Goal: Task Accomplishment & Management: Complete application form

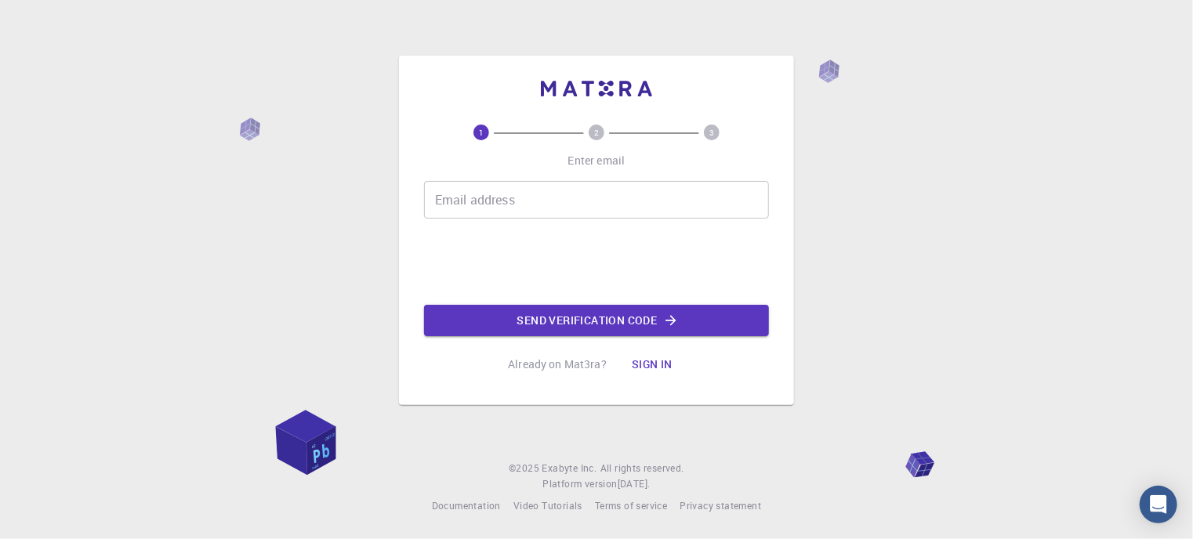
click at [491, 205] on input "Email address" at bounding box center [596, 200] width 345 height 38
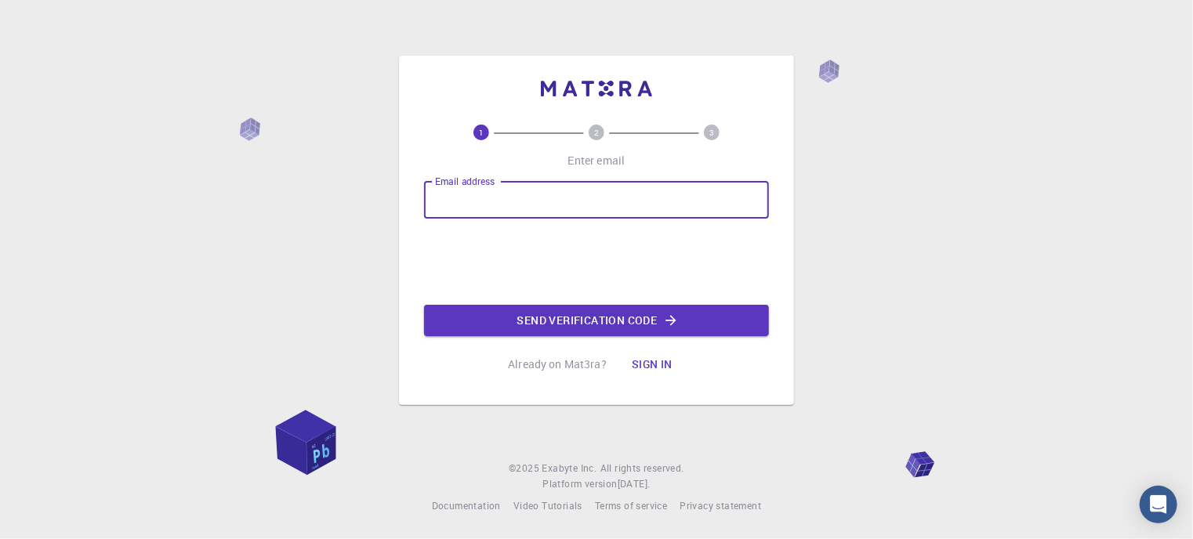
type input "[EMAIL_ADDRESS][DOMAIN_NAME]"
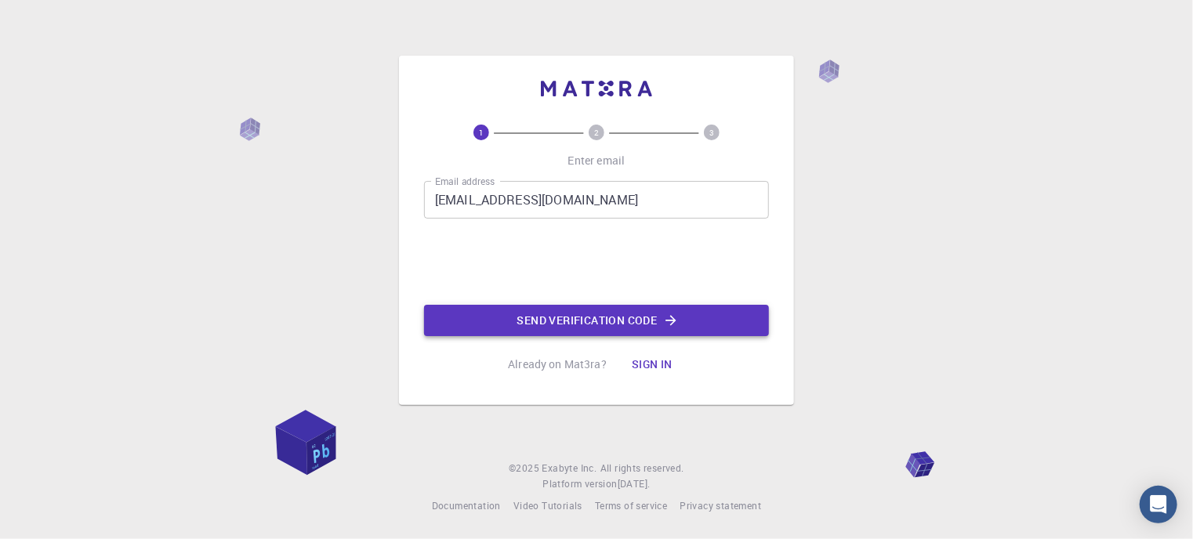
click at [571, 320] on button "Send verification code" at bounding box center [596, 320] width 345 height 31
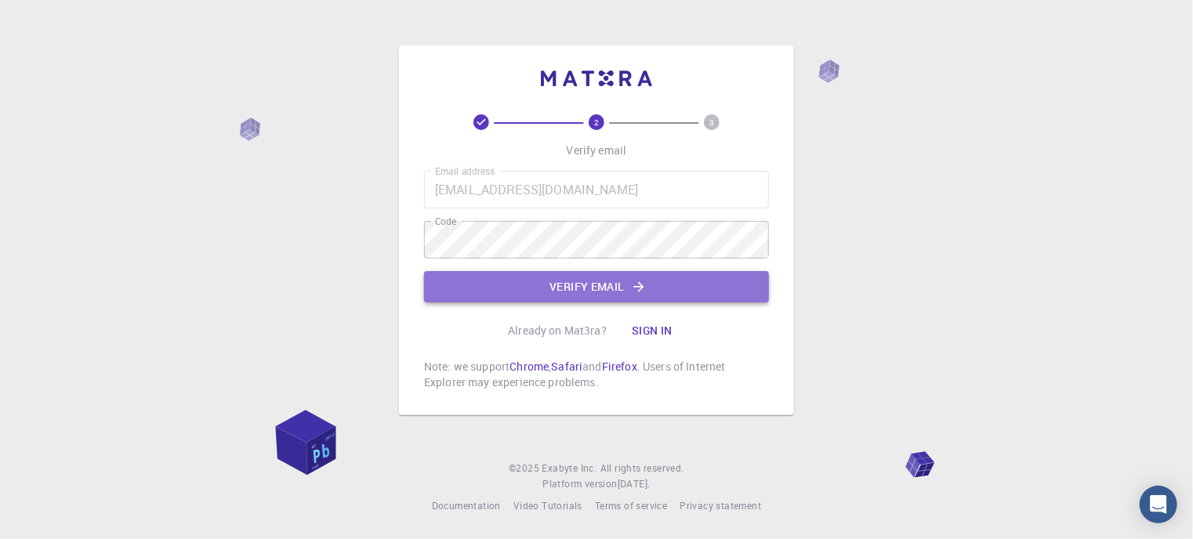
click at [596, 285] on button "Verify email" at bounding box center [596, 286] width 345 height 31
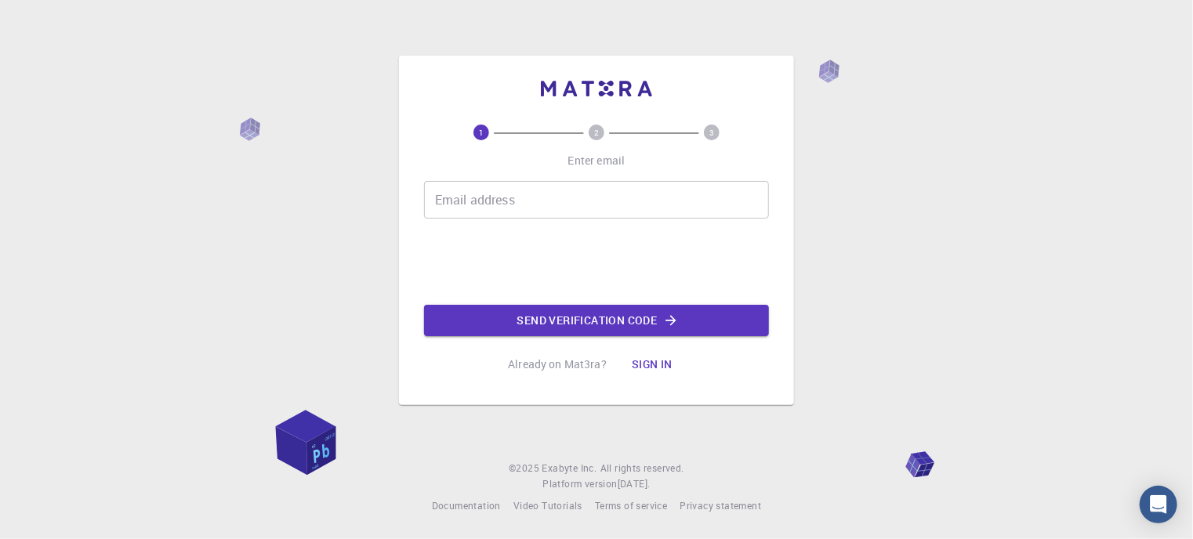
click at [495, 203] on input "Email address" at bounding box center [596, 200] width 345 height 38
click at [503, 199] on input "Email address" at bounding box center [596, 200] width 345 height 38
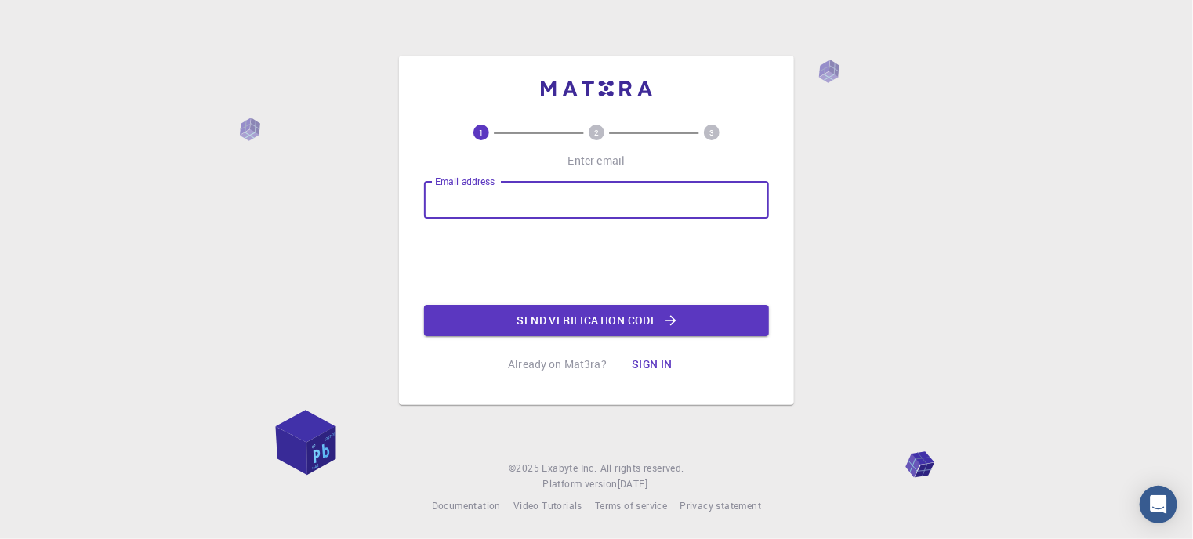
type input "[EMAIL_ADDRESS][DOMAIN_NAME]"
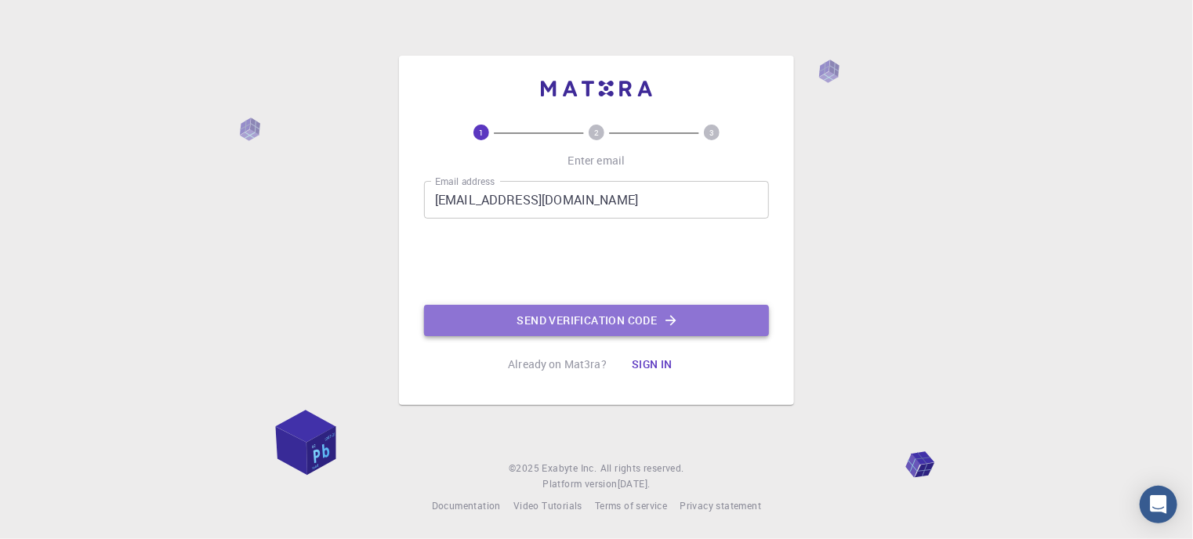
click at [618, 322] on button "Send verification code" at bounding box center [596, 320] width 345 height 31
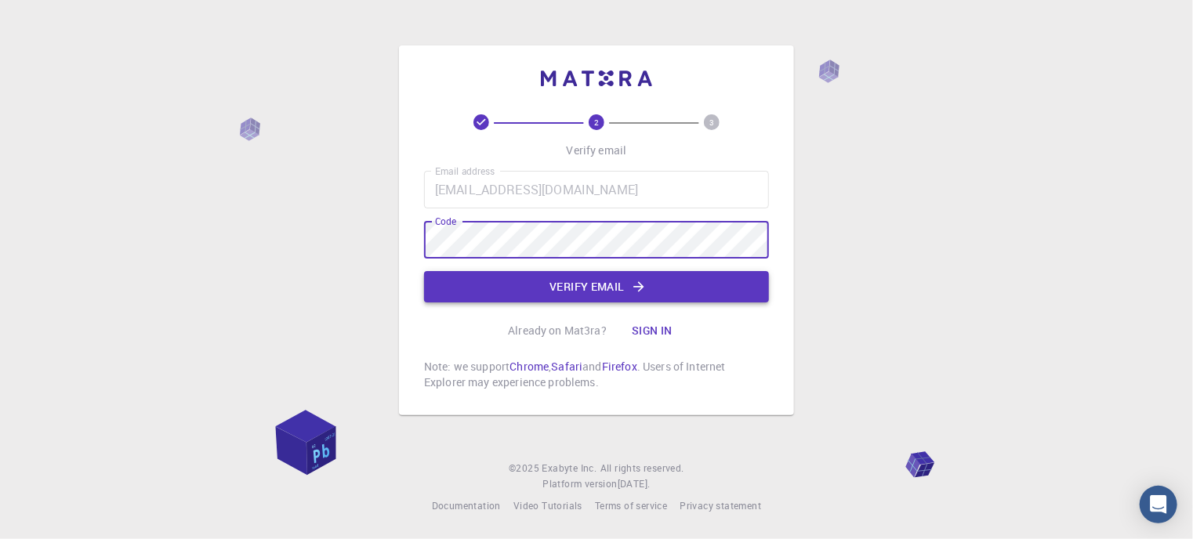
click at [584, 281] on button "Verify email" at bounding box center [596, 286] width 345 height 31
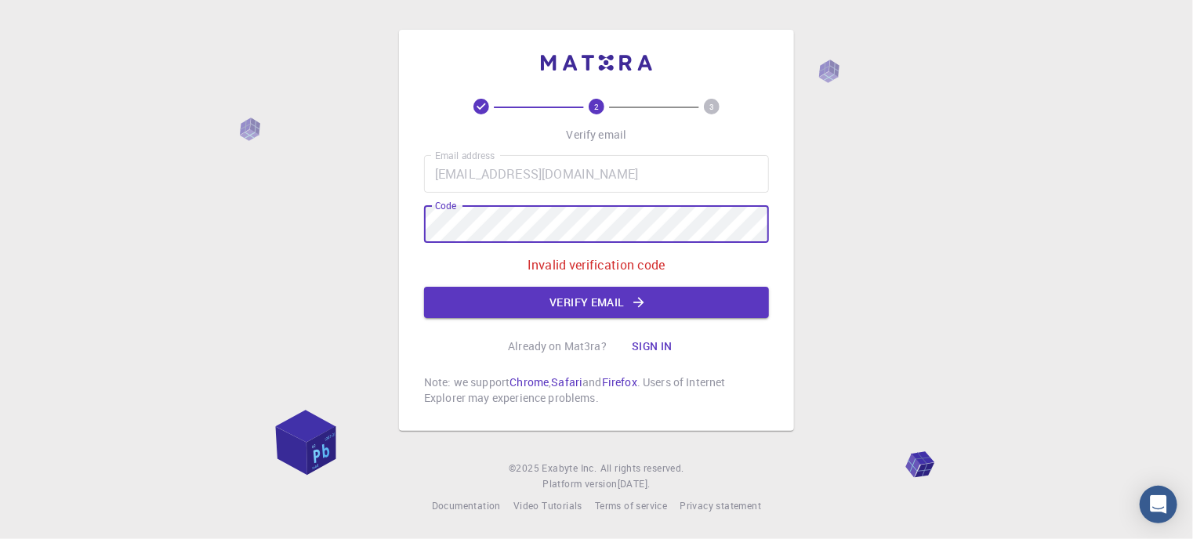
click at [386, 229] on div "2 3 Verify email Email address [EMAIL_ADDRESS][DOMAIN_NAME] Email address Code …" at bounding box center [596, 269] width 1193 height 539
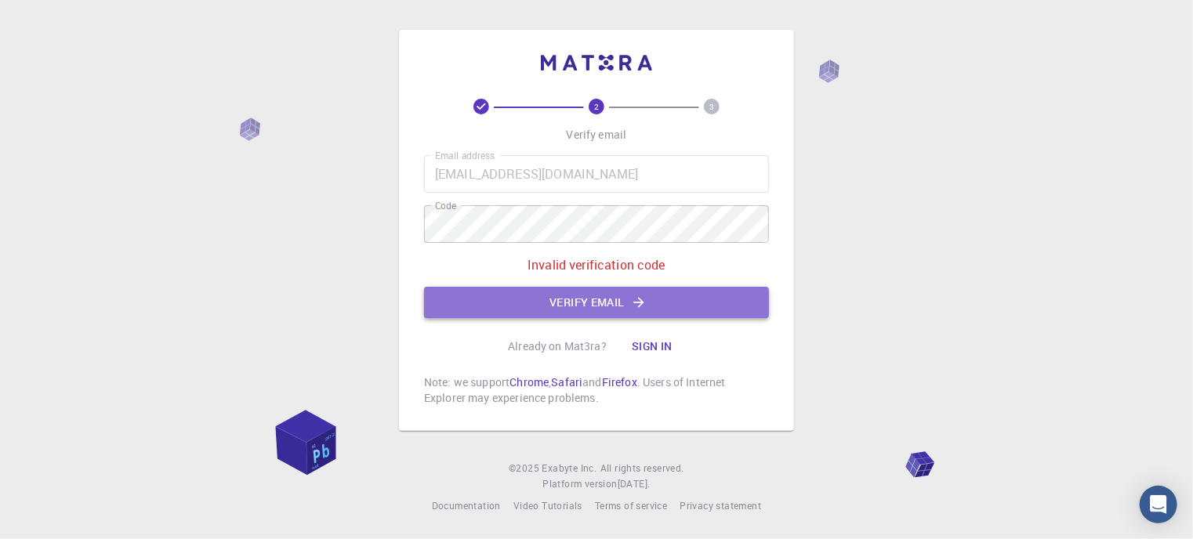
click at [571, 300] on button "Verify email" at bounding box center [596, 302] width 345 height 31
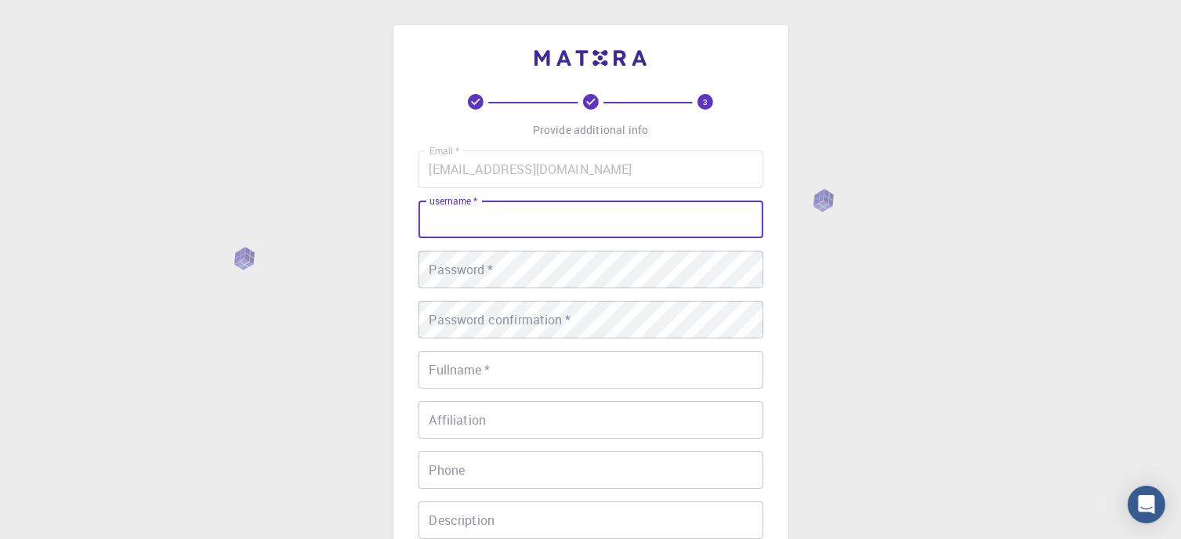
click at [458, 220] on input "username   *" at bounding box center [591, 220] width 345 height 38
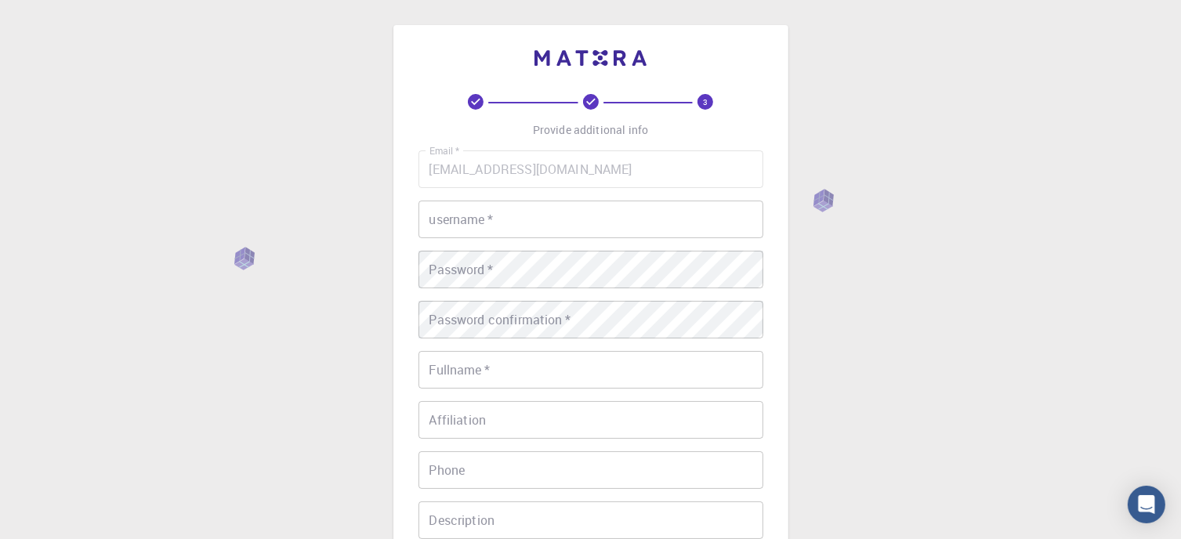
click at [437, 222] on div "username   * username   *" at bounding box center [591, 220] width 345 height 38
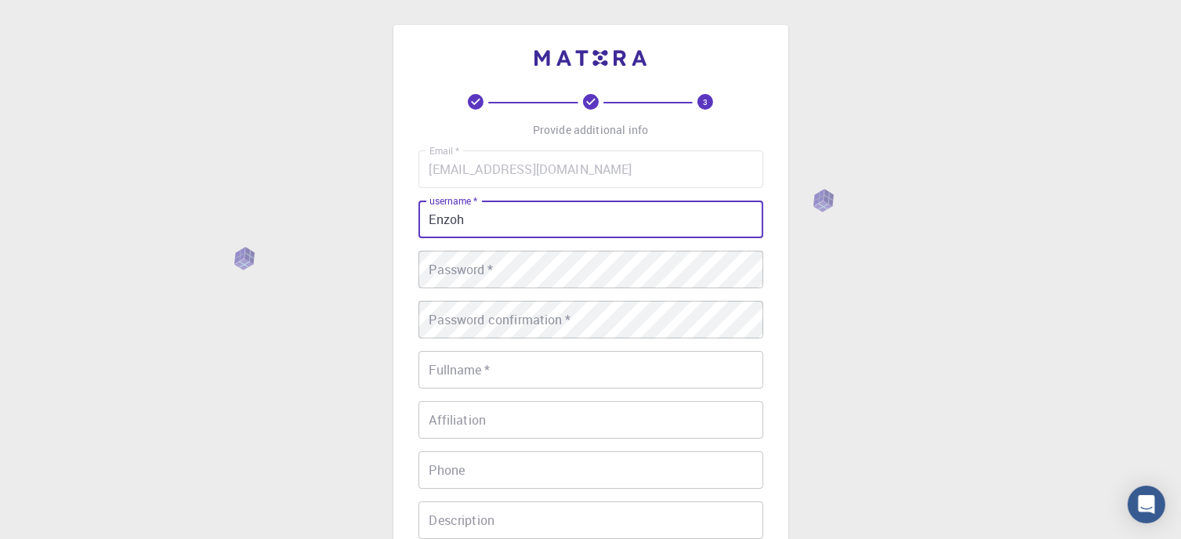
type input "Enzoh"
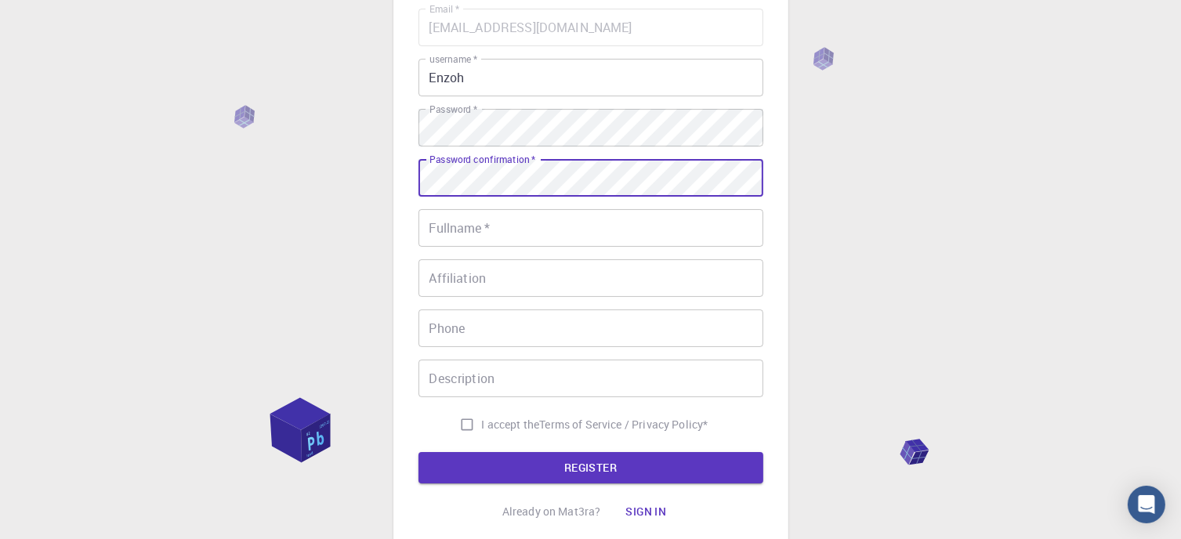
scroll to position [157, 0]
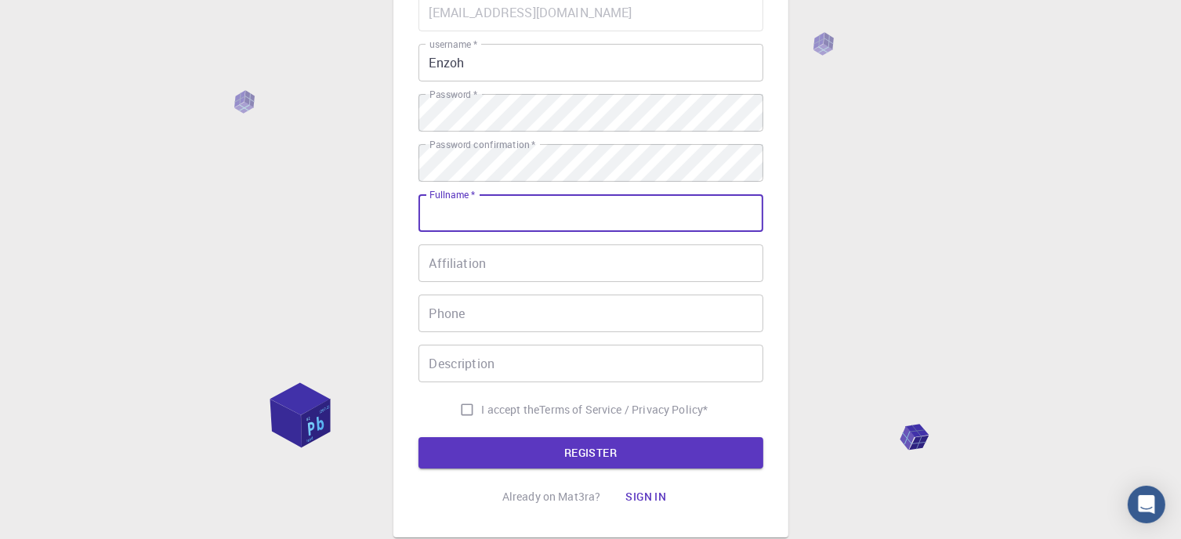
click at [439, 208] on input "Fullname   *" at bounding box center [591, 213] width 345 height 38
type input "[PERSON_NAME]"
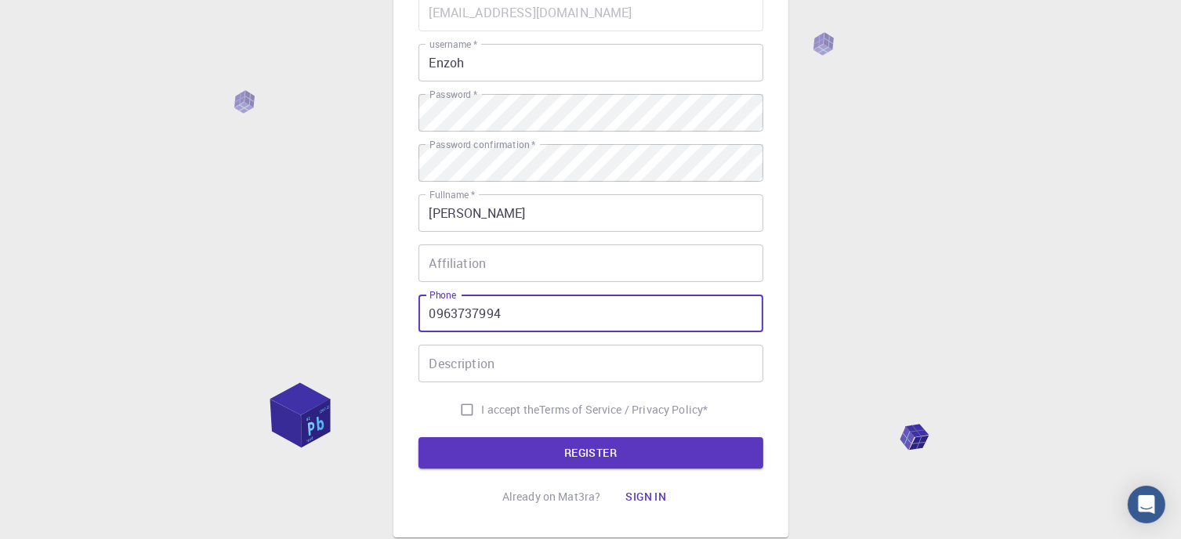
click at [431, 310] on input "0963737994" at bounding box center [591, 314] width 345 height 38
type input "[PHONE_NUMBER]"
click at [452, 263] on input "Affiliation" at bounding box center [591, 264] width 345 height 38
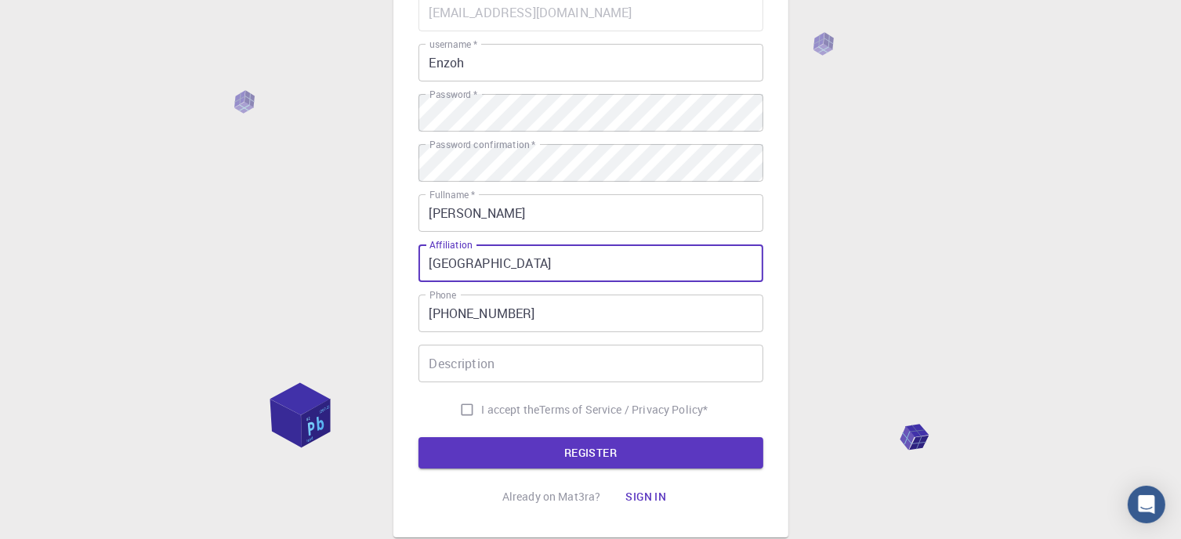
type input "Copperbelt University"
click at [462, 408] on input "I accept the Terms of Service / Privacy Policy *" at bounding box center [467, 410] width 30 height 30
checkbox input "true"
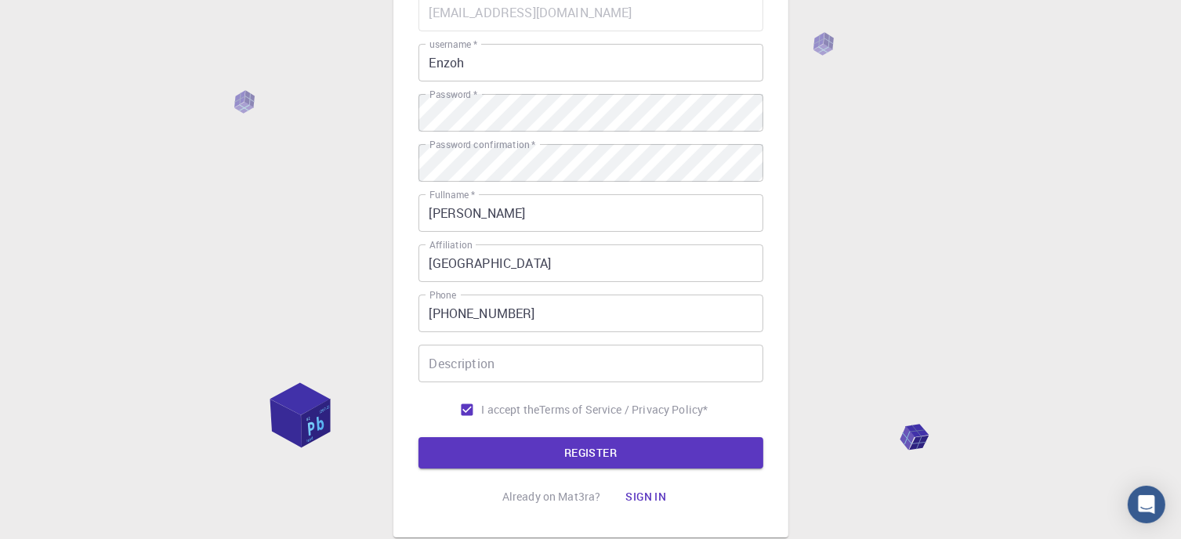
click at [466, 364] on input "Description" at bounding box center [591, 364] width 345 height 38
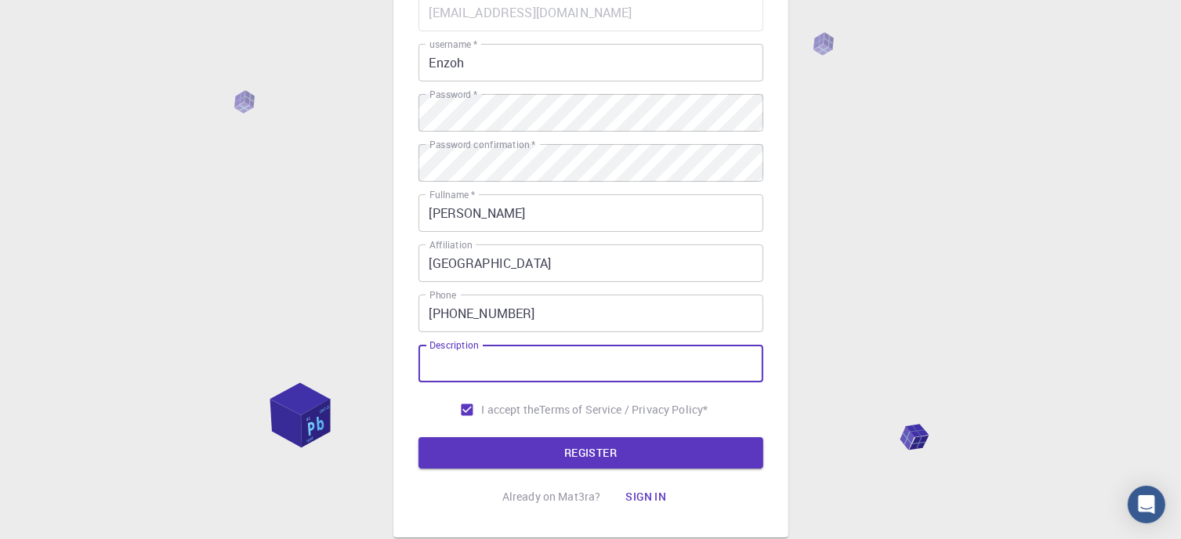
click at [451, 367] on input "Description" at bounding box center [591, 364] width 345 height 38
type input "F"
type input "A"
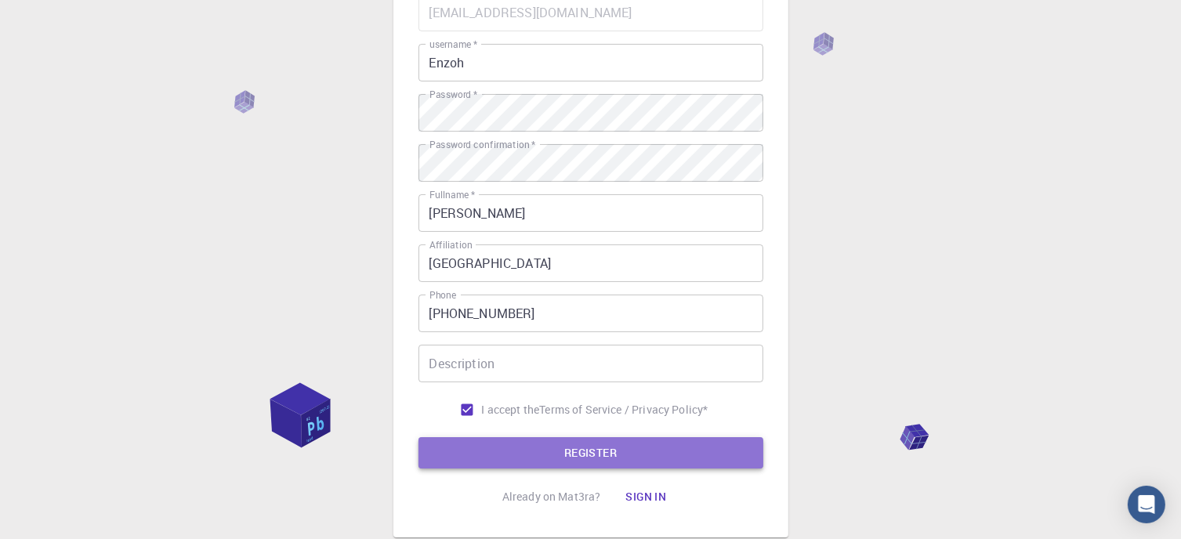
click at [602, 448] on button "REGISTER" at bounding box center [591, 452] width 345 height 31
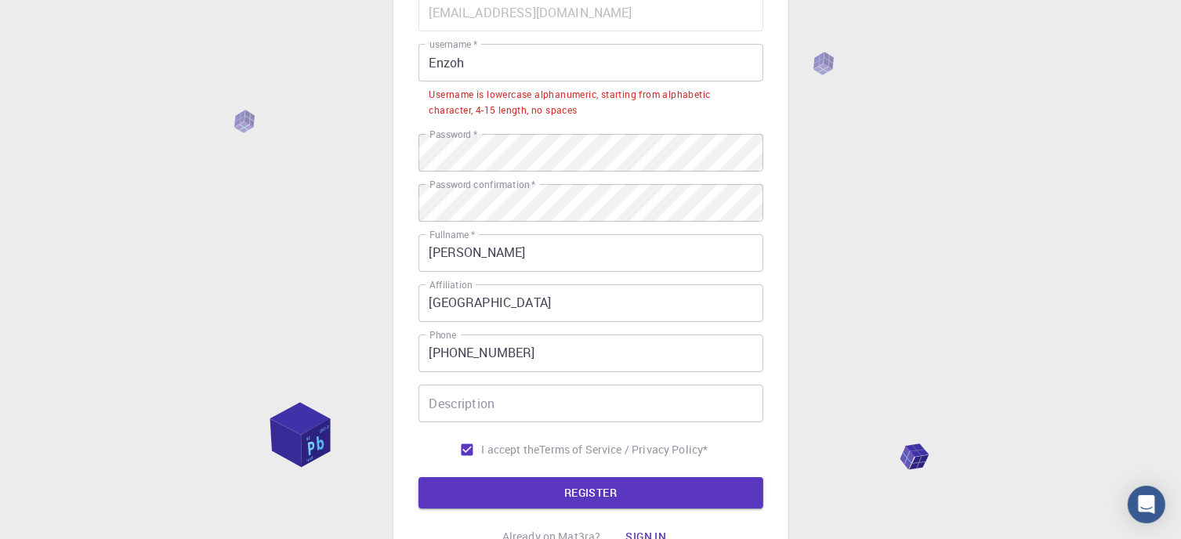
scroll to position [78, 0]
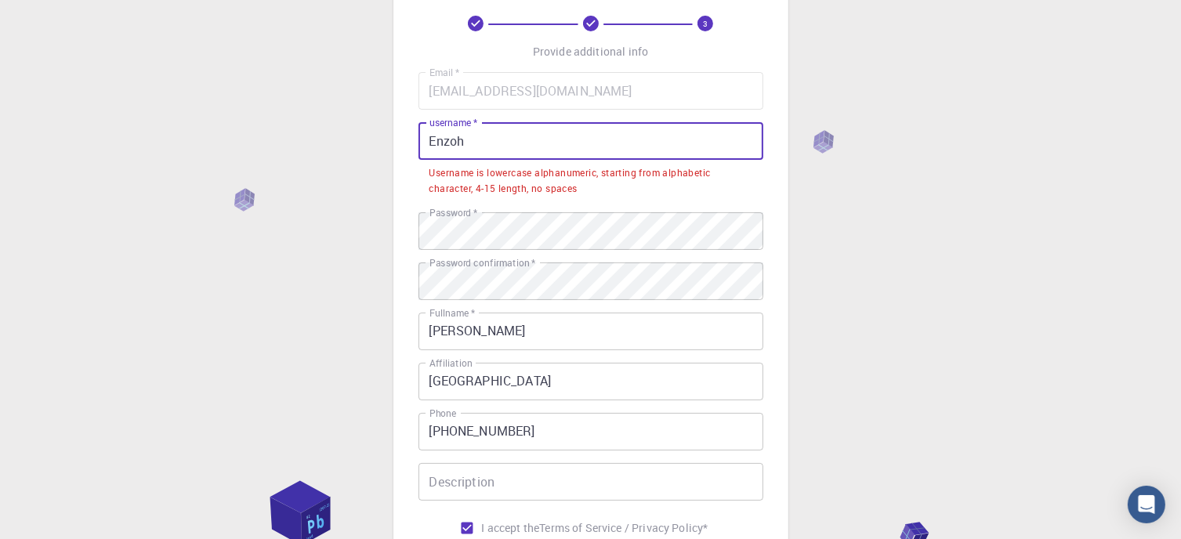
click at [433, 137] on input "Enzoh" at bounding box center [591, 141] width 345 height 38
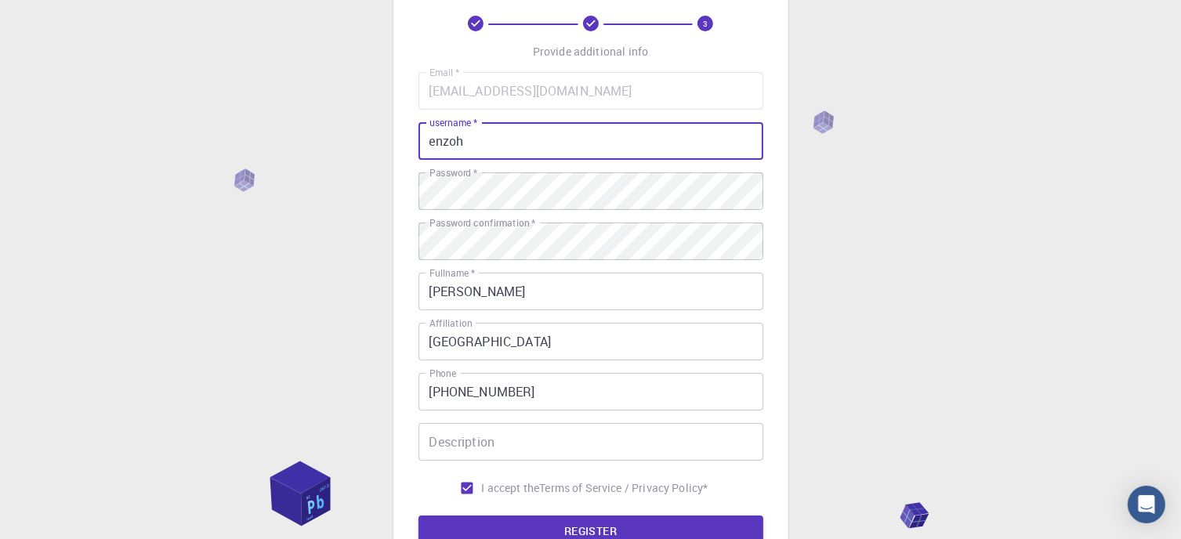
click at [571, 150] on input "enzoh" at bounding box center [591, 141] width 345 height 38
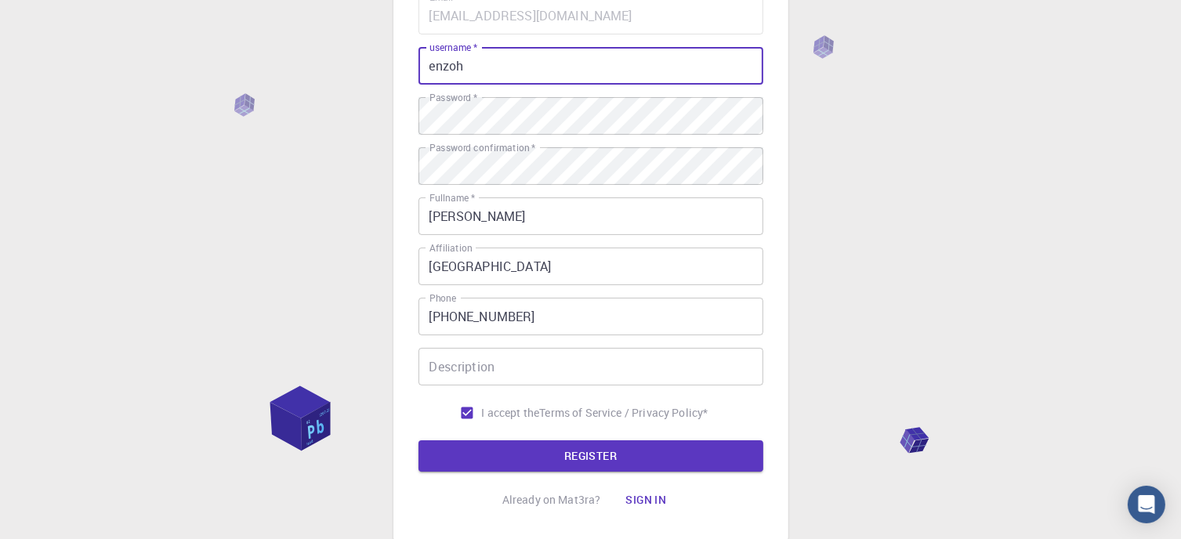
scroll to position [258, 0]
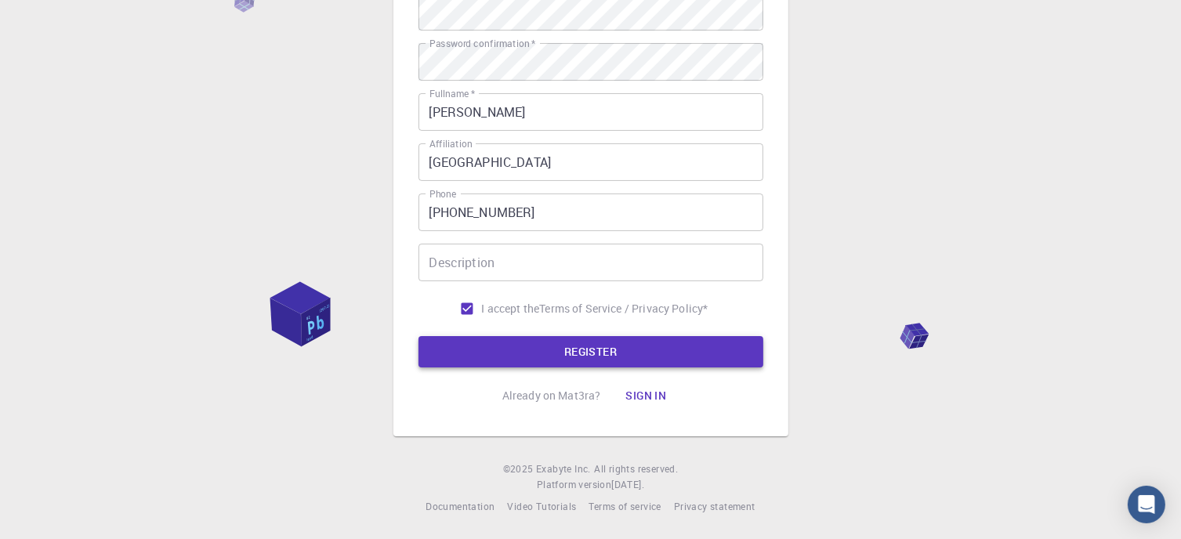
type input "enzoh"
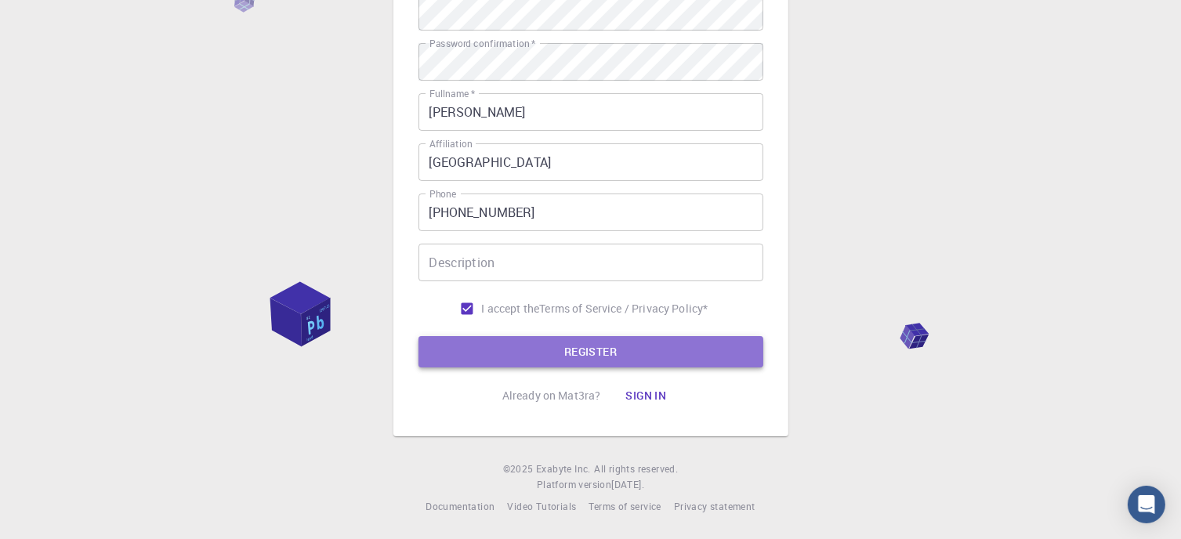
click at [577, 342] on button "REGISTER" at bounding box center [591, 351] width 345 height 31
click at [603, 352] on button "REGISTER" at bounding box center [591, 351] width 345 height 31
